Goal: Task Accomplishment & Management: Manage account settings

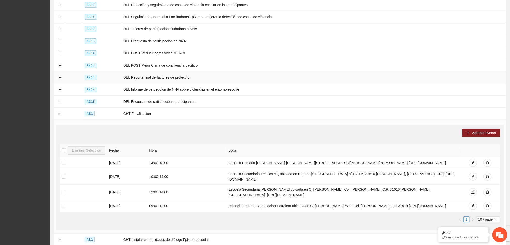
scroll to position [685, 0]
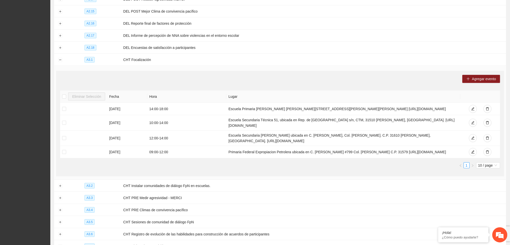
click at [176, 80] on div "Agregar evento" at bounding box center [280, 79] width 440 height 8
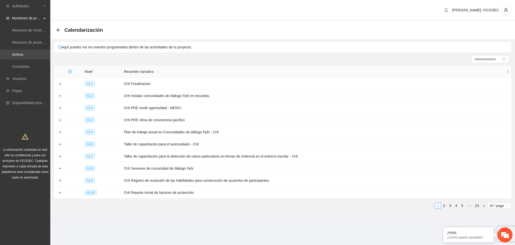
drag, startPoint x: 31, startPoint y: 58, endPoint x: 36, endPoint y: 55, distance: 6.0
click at [23, 56] on link "Activos" at bounding box center [17, 54] width 11 height 4
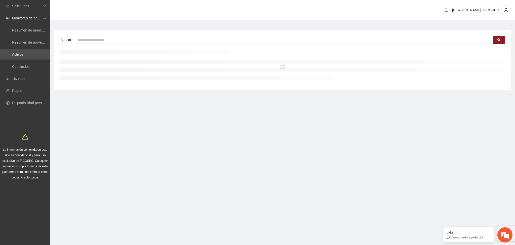
click at [115, 40] on input "text" at bounding box center [284, 40] width 419 height 8
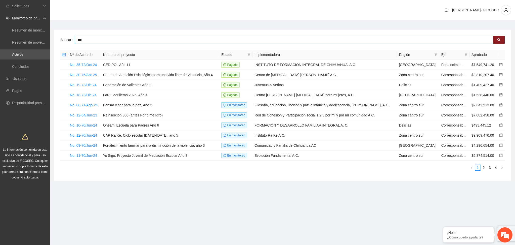
type input "***"
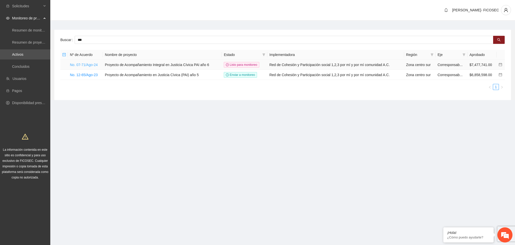
click at [91, 64] on link "No. 07-71/Ago-24" at bounding box center [84, 65] width 28 height 4
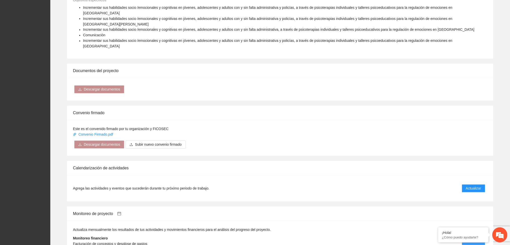
scroll to position [369, 0]
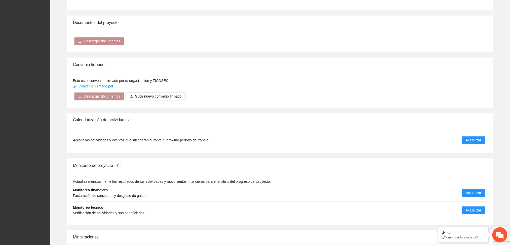
click at [470, 190] on span "Actualizar" at bounding box center [473, 193] width 15 height 6
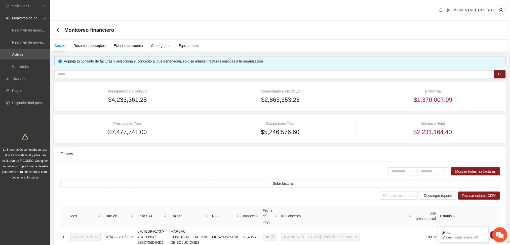
type input "**********"
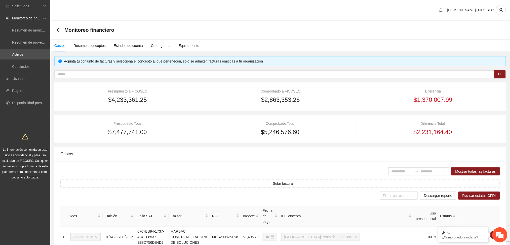
type input "**********"
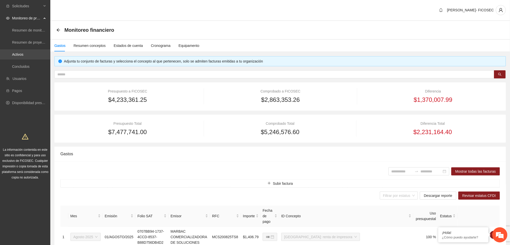
click at [23, 54] on link "Activos" at bounding box center [17, 54] width 11 height 4
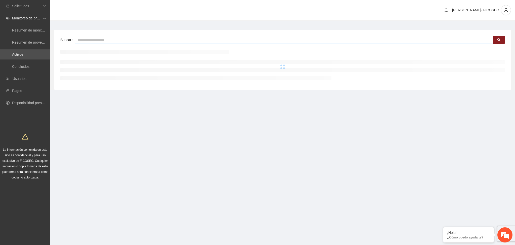
click at [235, 41] on input "text" at bounding box center [284, 40] width 419 height 8
type input "**********"
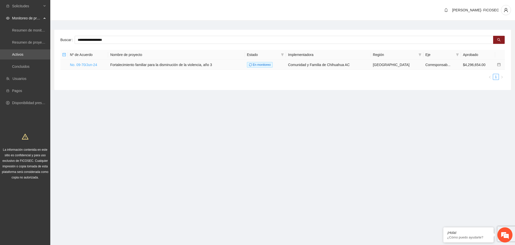
click at [78, 64] on link "No. 09-70/Jun-24" at bounding box center [83, 65] width 27 height 4
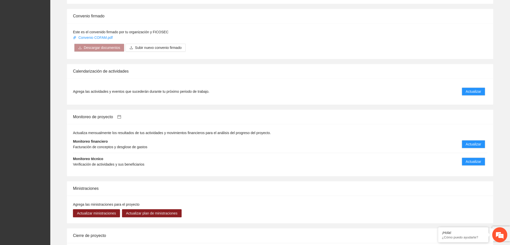
scroll to position [436, 0]
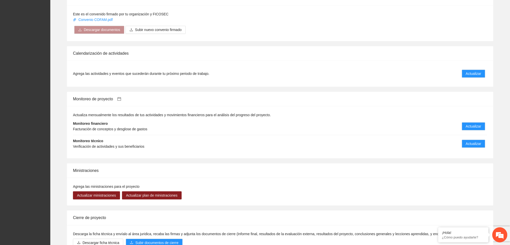
click at [55, 55] on div "Calendarización de actividades Agrega las actividades y eventos que sucederán d…" at bounding box center [280, 66] width 452 height 41
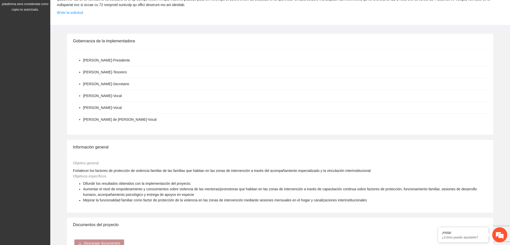
scroll to position [0, 0]
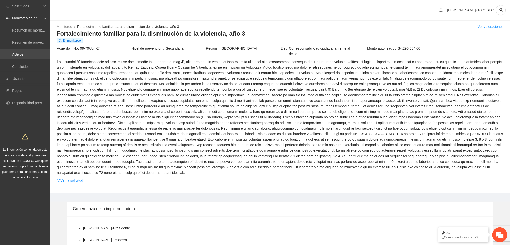
click at [23, 56] on link "Activos" at bounding box center [17, 54] width 11 height 4
click at [16, 54] on link "Activos" at bounding box center [17, 54] width 11 height 4
click at [23, 56] on link "Activos" at bounding box center [17, 54] width 11 height 4
drag, startPoint x: 20, startPoint y: 78, endPoint x: 21, endPoint y: 75, distance: 3.9
click at [20, 78] on link "Usuarios" at bounding box center [20, 79] width 14 height 4
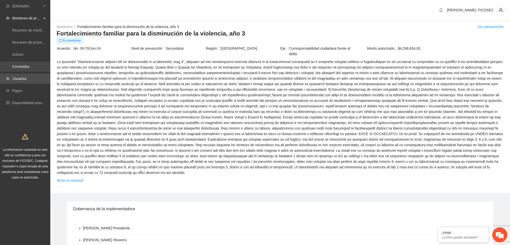
click at [23, 67] on link "Concluidos" at bounding box center [20, 66] width 17 height 4
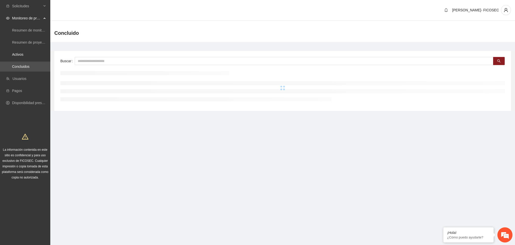
click at [19, 55] on link "Activos" at bounding box center [17, 54] width 11 height 4
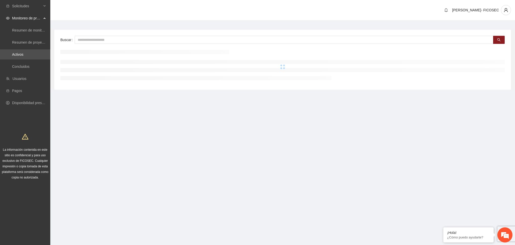
click at [89, 35] on div "Buscar" at bounding box center [282, 60] width 457 height 60
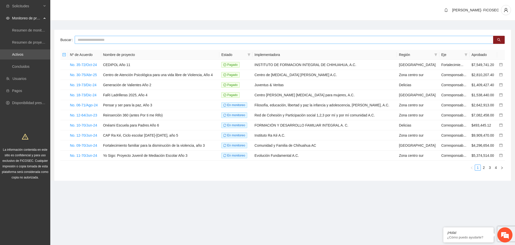
click at [92, 37] on input "text" at bounding box center [284, 40] width 419 height 8
type input "***"
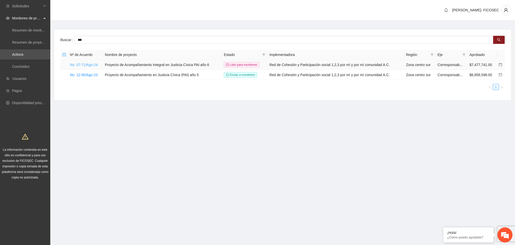
click at [76, 65] on link "No. 07-71/Ago-24" at bounding box center [84, 65] width 28 height 4
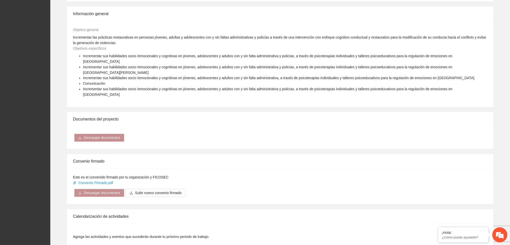
scroll to position [403, 0]
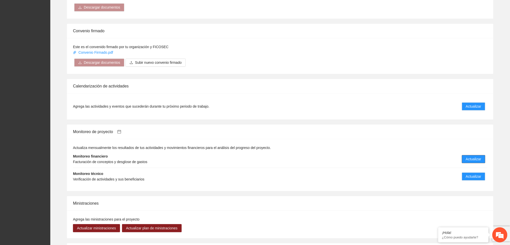
click at [466, 155] on button "Actualizar" at bounding box center [473, 159] width 23 height 8
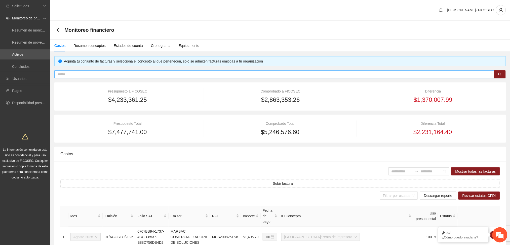
click at [166, 73] on input "text" at bounding box center [272, 74] width 430 height 6
paste input "**********"
type input "**********"
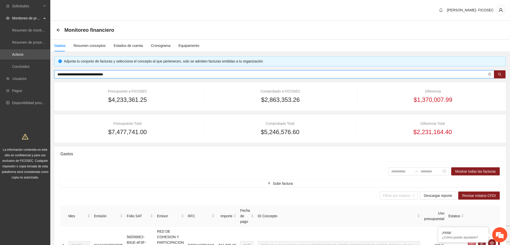
type input "**********"
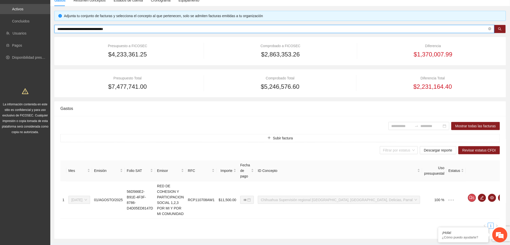
scroll to position [46, 0]
click at [489, 195] on span "eye" at bounding box center [493, 197] width 8 height 4
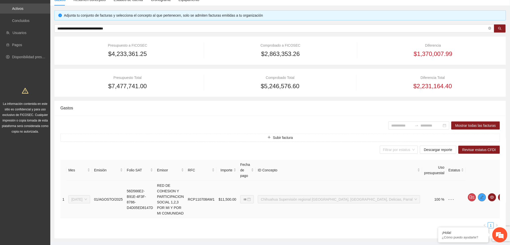
click at [480, 195] on icon "edit" at bounding box center [482, 197] width 4 height 4
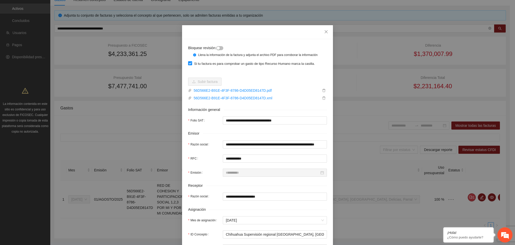
click at [219, 48] on button "button" at bounding box center [219, 48] width 7 height 4
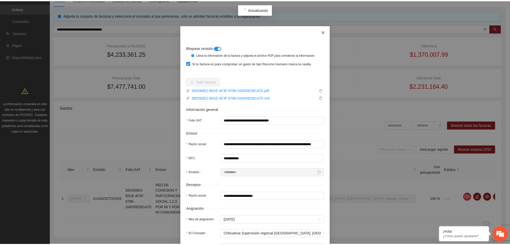
scroll to position [40, 0]
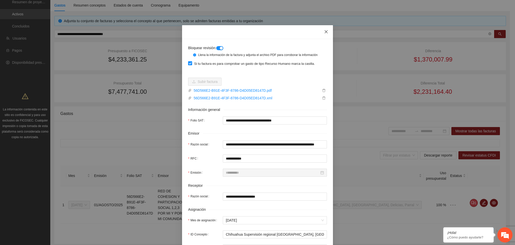
click at [325, 33] on icon "close" at bounding box center [326, 31] width 3 height 3
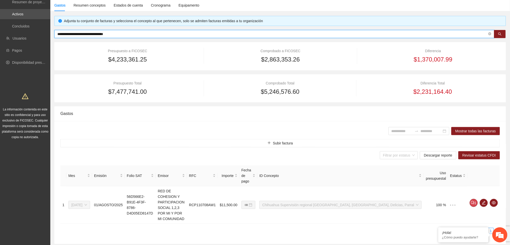
click at [133, 35] on input "**********" at bounding box center [272, 34] width 430 height 6
paste input "text"
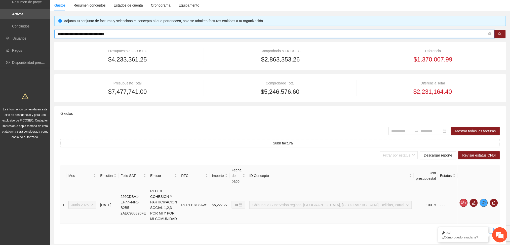
click at [485, 201] on icon "eye" at bounding box center [484, 203] width 4 height 4
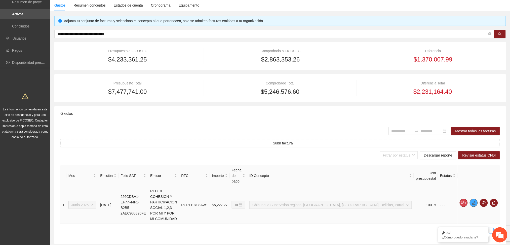
click at [477, 199] on button "button" at bounding box center [474, 203] width 8 height 8
click at [474, 201] on icon "edit" at bounding box center [474, 203] width 4 height 4
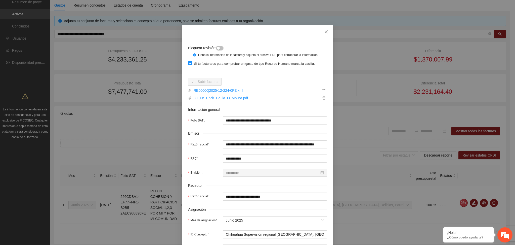
drag, startPoint x: 217, startPoint y: 48, endPoint x: 227, endPoint y: 58, distance: 14.2
click at [217, 48] on div "button" at bounding box center [218, 48] width 3 height 3
drag, startPoint x: 322, startPoint y: 32, endPoint x: 163, endPoint y: 81, distance: 167.0
click at [324, 32] on icon "close" at bounding box center [326, 32] width 4 height 4
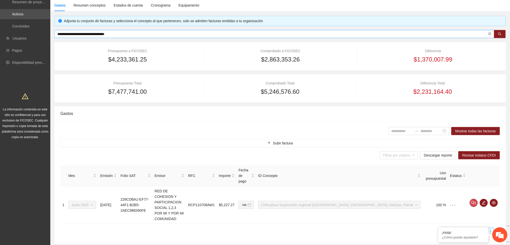
click at [134, 34] on input "**********" at bounding box center [272, 34] width 430 height 6
paste input "text"
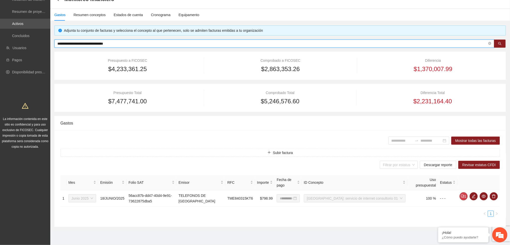
scroll to position [25, 0]
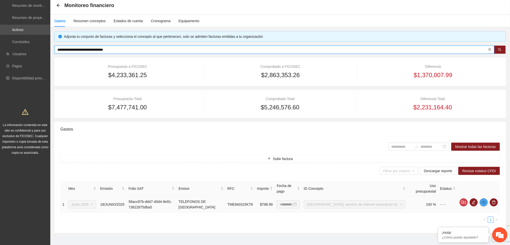
click at [485, 198] on button "button" at bounding box center [484, 202] width 8 height 8
click at [474, 200] on icon "edit" at bounding box center [474, 202] width 4 height 4
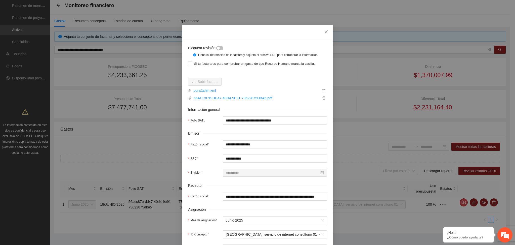
click at [218, 49] on div "button" at bounding box center [218, 48] width 3 height 3
drag, startPoint x: 324, startPoint y: 30, endPoint x: 341, endPoint y: 36, distance: 17.4
click at [324, 30] on icon "close" at bounding box center [326, 32] width 4 height 4
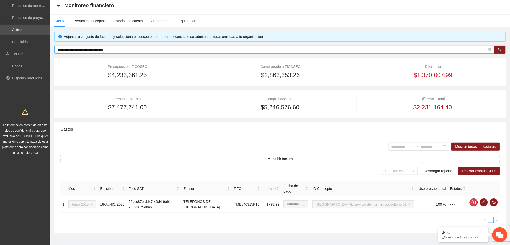
click at [154, 48] on input "**********" at bounding box center [272, 50] width 430 height 6
paste input "text"
click at [473, 200] on icon "edit" at bounding box center [474, 202] width 4 height 4
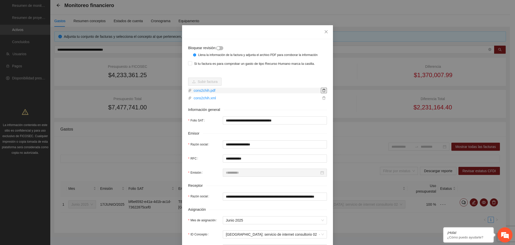
click at [322, 90] on icon "delete" at bounding box center [324, 91] width 4 height 4
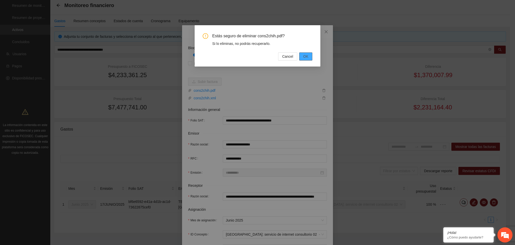
click at [309, 56] on button "OK" at bounding box center [306, 56] width 13 height 8
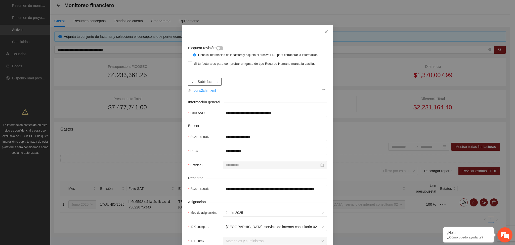
click at [211, 81] on span "Subir factura" at bounding box center [208, 82] width 20 height 6
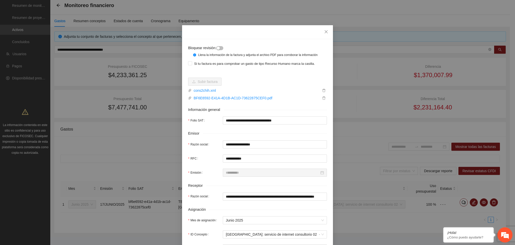
click at [220, 49] on button "button" at bounding box center [219, 48] width 7 height 4
click at [324, 29] on span "Close" at bounding box center [327, 32] width 14 height 14
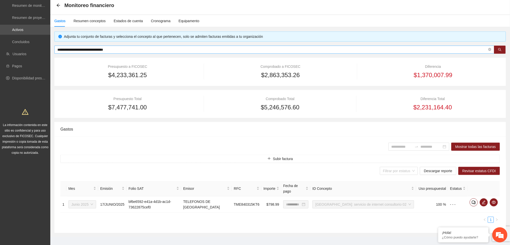
click at [270, 50] on input "**********" at bounding box center [272, 50] width 430 height 6
paste input "text"
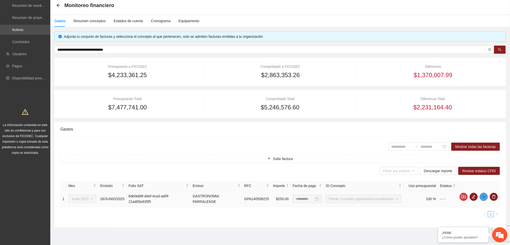
click at [486, 196] on icon "eye" at bounding box center [484, 196] width 4 height 3
click at [474, 196] on icon "edit" at bounding box center [474, 197] width 4 height 4
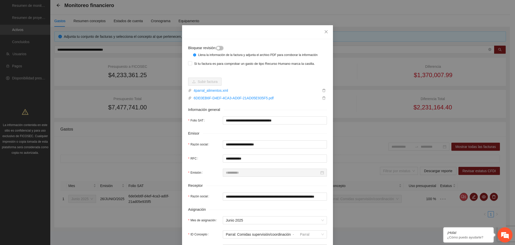
drag, startPoint x: 219, startPoint y: 47, endPoint x: 267, endPoint y: 54, distance: 47.8
click at [219, 47] on button "button" at bounding box center [219, 48] width 7 height 4
drag, startPoint x: 324, startPoint y: 32, endPoint x: 318, endPoint y: 38, distance: 8.2
click at [324, 32] on icon "close" at bounding box center [326, 32] width 4 height 4
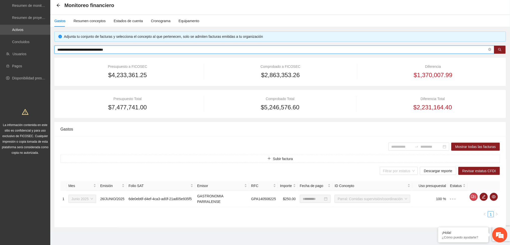
click at [321, 48] on input "**********" at bounding box center [272, 50] width 430 height 6
paste input "text"
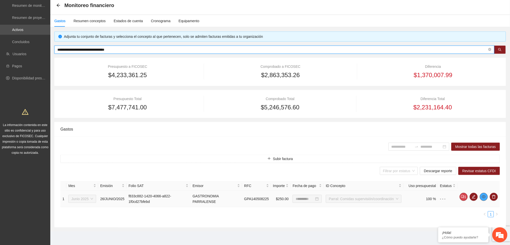
type input "**********"
click at [483, 197] on icon "eye" at bounding box center [484, 196] width 4 height 3
click at [473, 197] on icon "edit" at bounding box center [474, 197] width 4 height 4
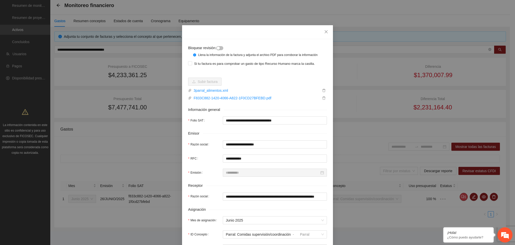
click at [219, 49] on button "button" at bounding box center [219, 48] width 7 height 4
click at [324, 31] on icon "close" at bounding box center [326, 32] width 4 height 4
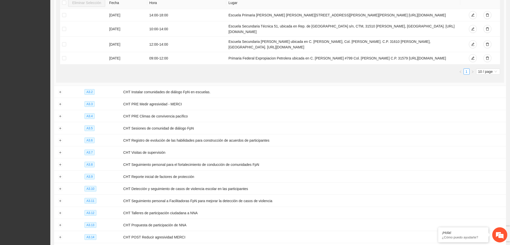
scroll to position [778, 0]
click at [52, 63] on section "Calendarización Aquí puedes ver los eventos programados dentro de las actividad…" at bounding box center [280, 138] width 460 height 1792
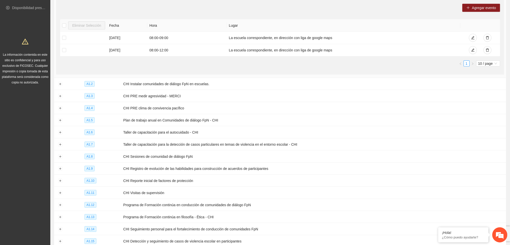
scroll to position [0, 0]
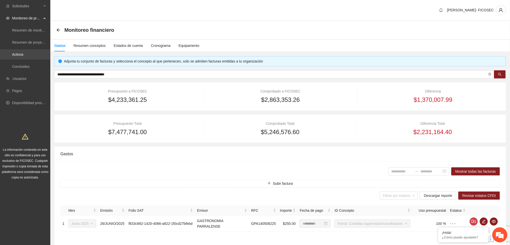
click at [23, 53] on link "Activos" at bounding box center [17, 54] width 11 height 4
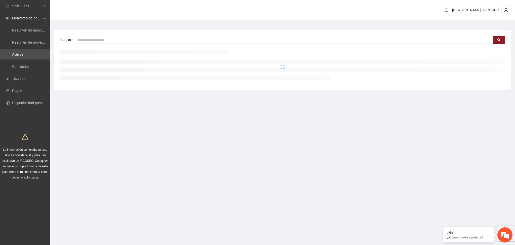
click at [134, 39] on input "text" at bounding box center [284, 40] width 419 height 8
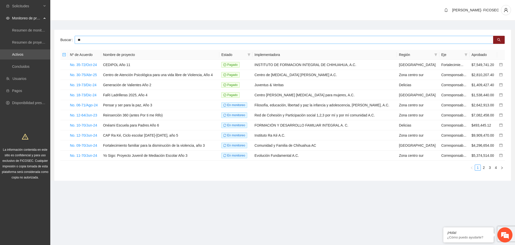
type input "*"
type input "**********"
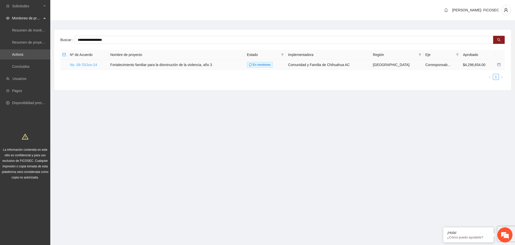
click at [84, 65] on link "No. 09-70/Jun-24" at bounding box center [83, 65] width 27 height 4
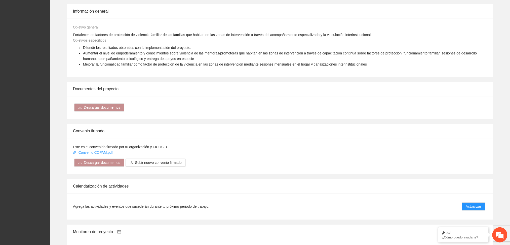
scroll to position [403, 0]
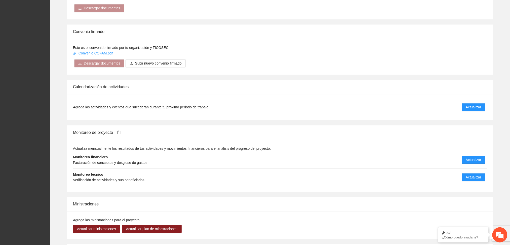
click at [474, 158] on span "Actualizar" at bounding box center [473, 160] width 15 height 6
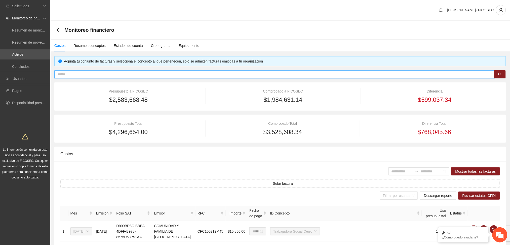
click at [167, 74] on input "text" at bounding box center [272, 74] width 430 height 6
paste input "**********"
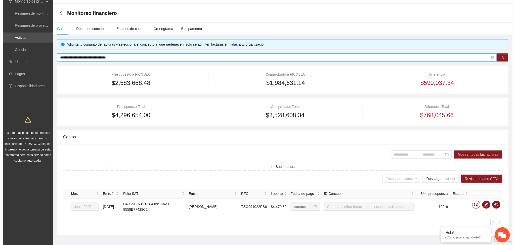
scroll to position [25, 0]
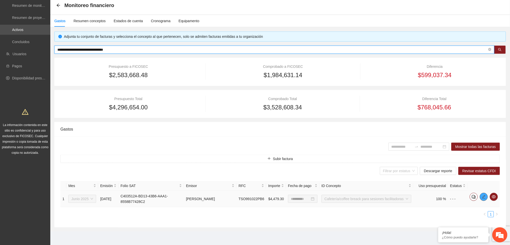
type input "**********"
drag, startPoint x: 486, startPoint y: 198, endPoint x: 480, endPoint y: 195, distance: 6.6
click at [484, 197] on icon "edit" at bounding box center [484, 197] width 4 height 4
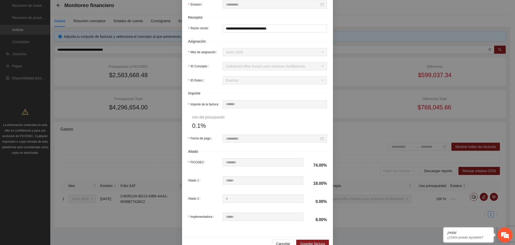
scroll to position [179, 0]
